Goal: Navigation & Orientation: Understand site structure

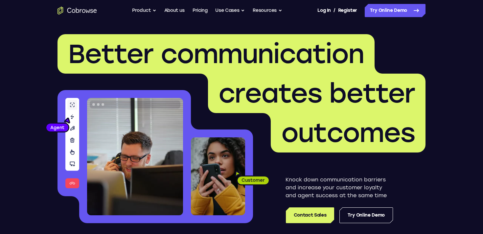
scroll to position [1, 0]
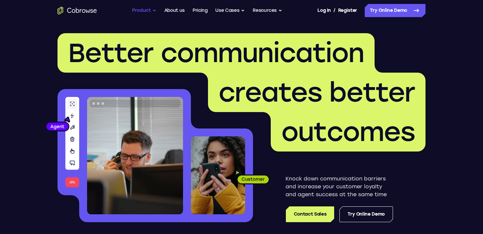
click at [155, 15] on button "Product" at bounding box center [144, 10] width 24 height 13
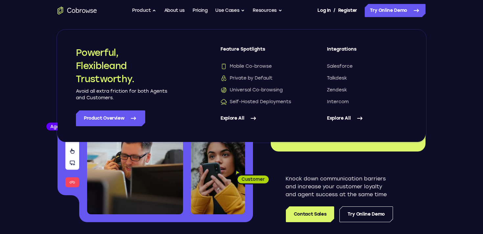
click at [346, 116] on link "Explore All" at bounding box center [367, 118] width 80 height 16
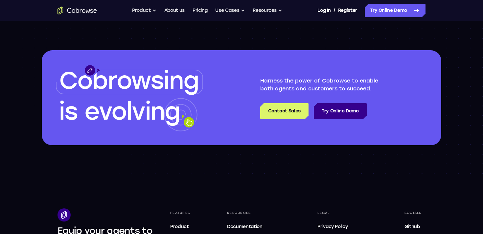
scroll to position [671, 0]
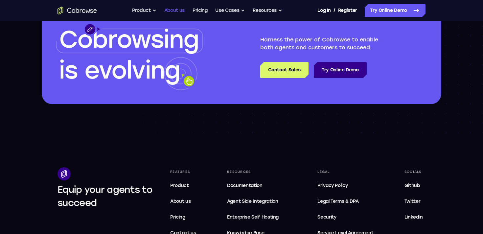
click at [173, 8] on link "About us" at bounding box center [174, 10] width 20 height 13
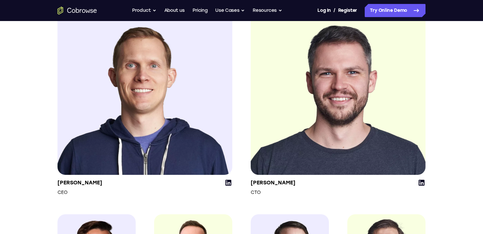
scroll to position [819, 0]
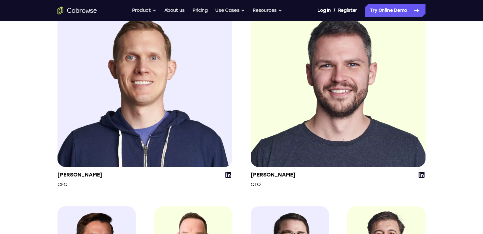
click at [174, 104] on img at bounding box center [145, 79] width 175 height 175
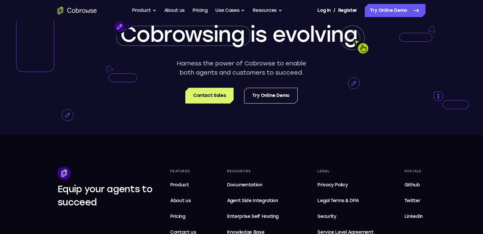
scroll to position [1169, 0]
click at [146, 12] on button "Product" at bounding box center [144, 10] width 24 height 13
